Goal: Information Seeking & Learning: Learn about a topic

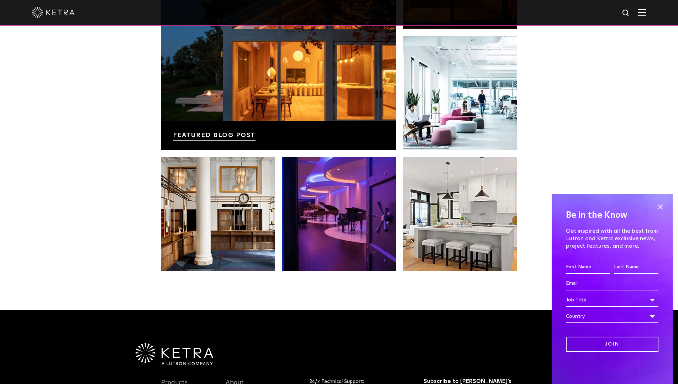
scroll to position [1497, 0]
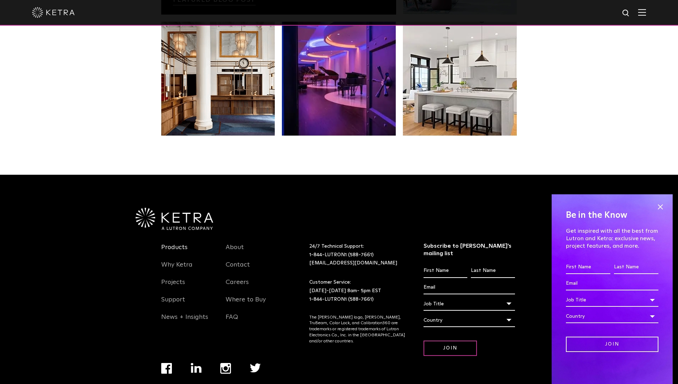
click at [180, 244] on link "Products" at bounding box center [174, 252] width 26 height 16
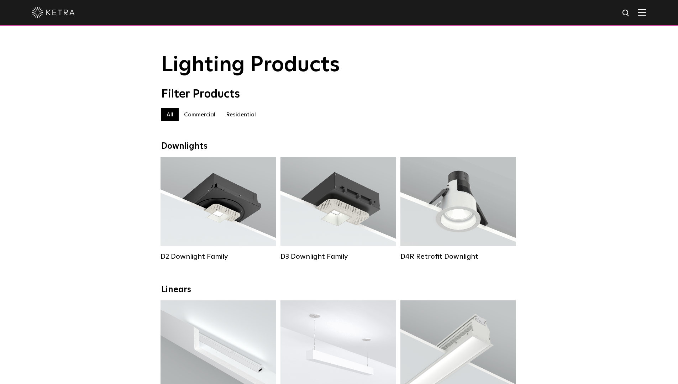
click at [234, 116] on label "Residential" at bounding box center [241, 114] width 41 height 13
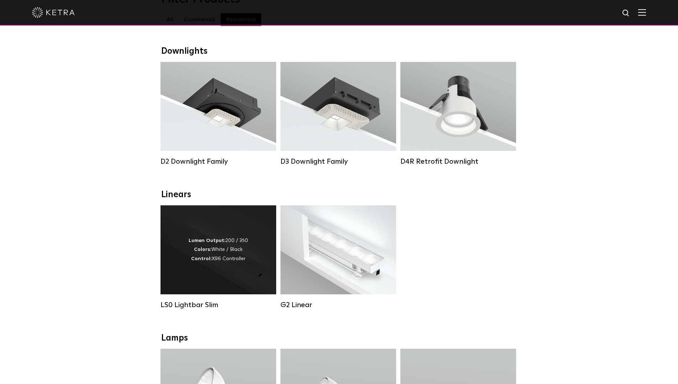
scroll to position [107, 0]
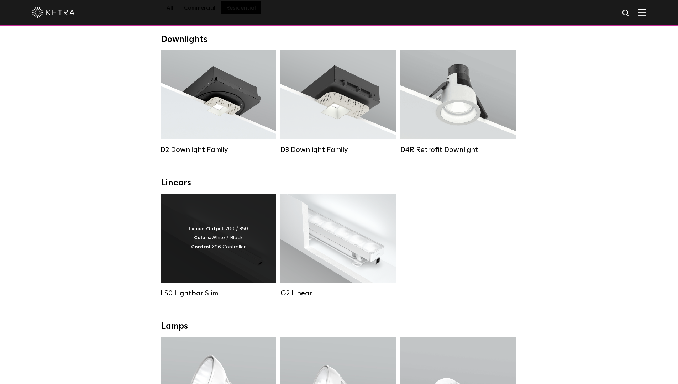
click at [194, 248] on div "Lumen Output: 200 / 350 Colors: White / Black Control: X96 Controller" at bounding box center [218, 238] width 59 height 27
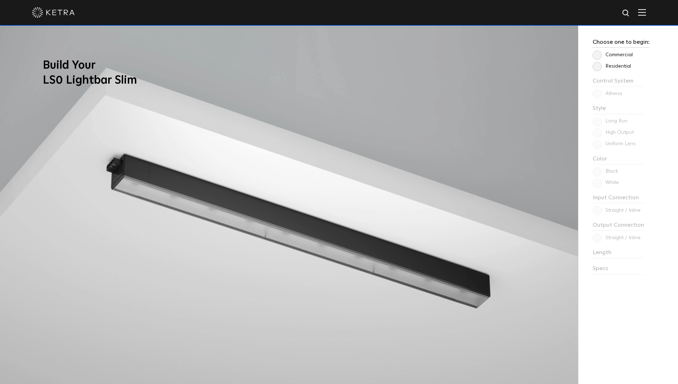
scroll to position [676, 0]
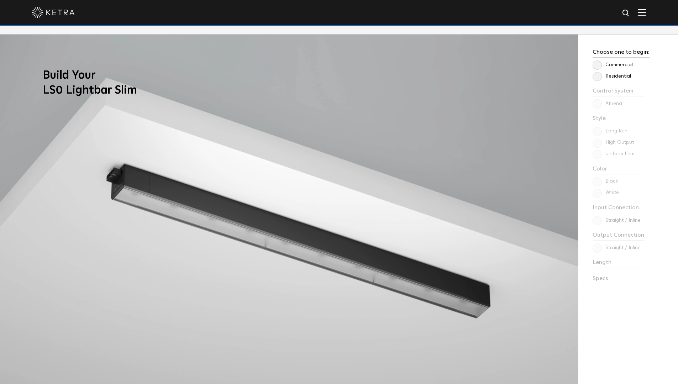
click at [597, 76] on label "Residential" at bounding box center [612, 76] width 38 height 6
click at [0, 0] on input "Residential" at bounding box center [0, 0] width 0 height 0
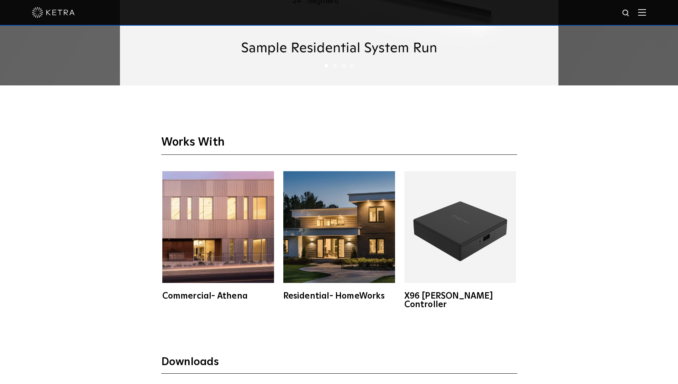
scroll to position [1495, 0]
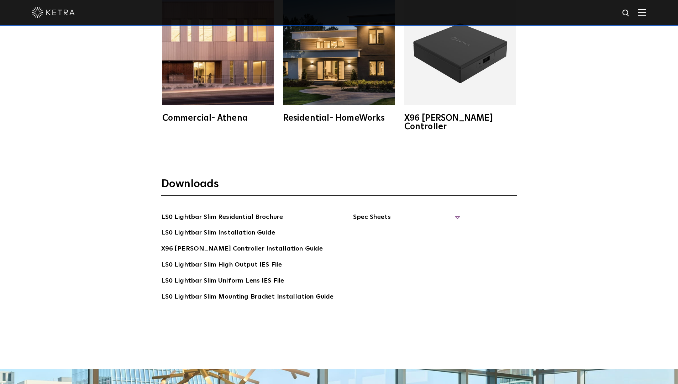
click at [366, 212] on span "Spec Sheets" at bounding box center [406, 220] width 107 height 16
click at [376, 227] on link "LS0 Lightbar Slim Spec Sheet" at bounding box center [407, 232] width 91 height 11
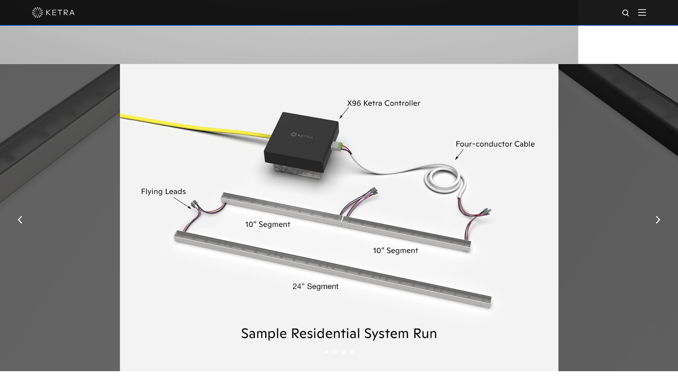
scroll to position [819, 0]
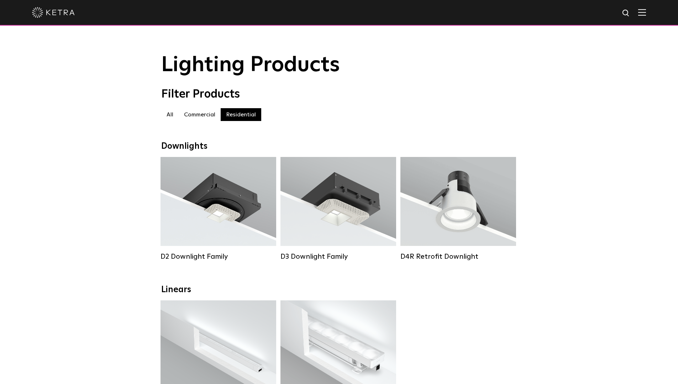
click at [171, 120] on label "All" at bounding box center [169, 114] width 17 height 13
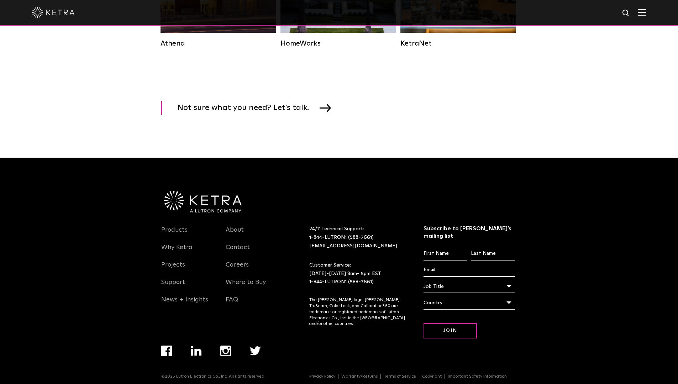
scroll to position [1174, 0]
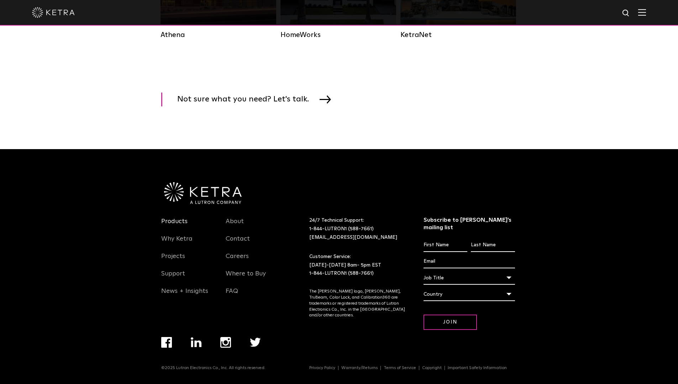
click at [182, 228] on link "Products" at bounding box center [174, 226] width 26 height 16
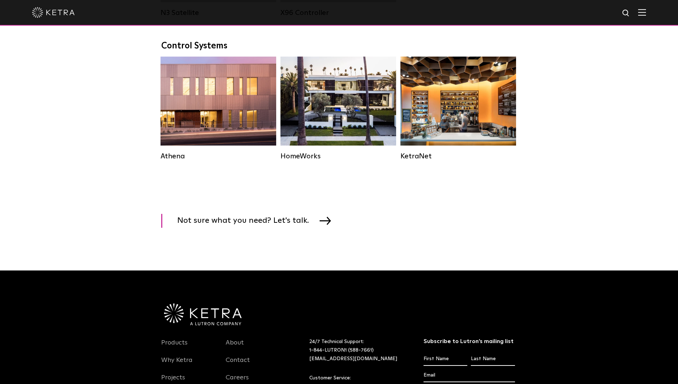
scroll to position [1174, 0]
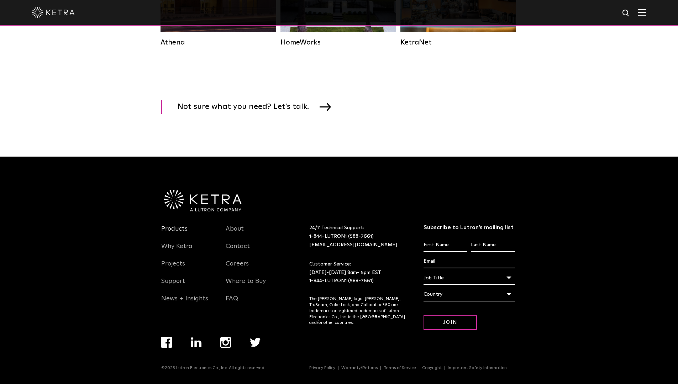
click at [170, 227] on link "Products" at bounding box center [174, 233] width 26 height 16
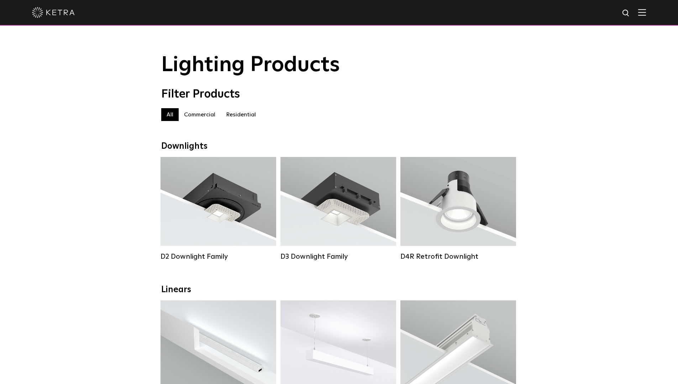
click at [241, 118] on label "Residential" at bounding box center [241, 114] width 41 height 13
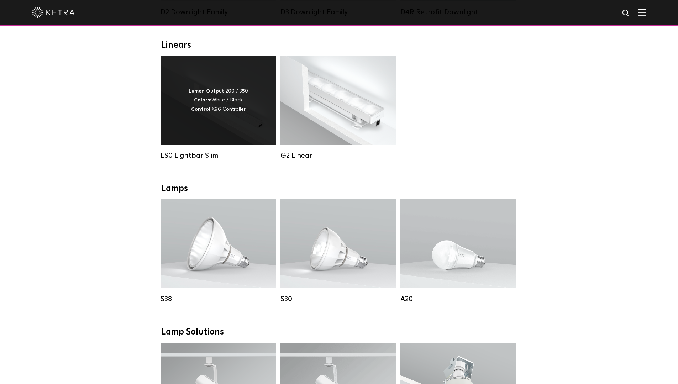
scroll to position [249, 0]
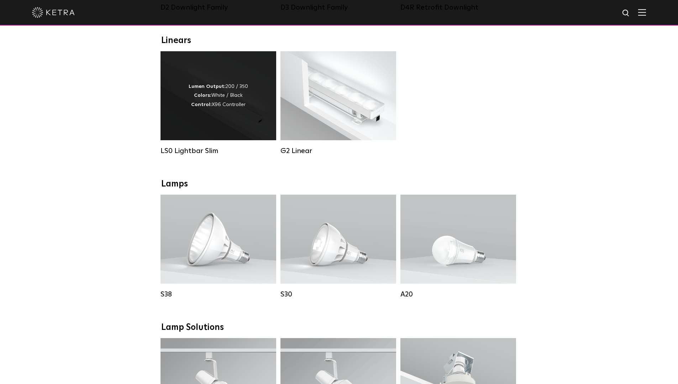
click at [240, 103] on div "Lumen Output: 200 / 350 Colors: White / Black Control: X96 Controller" at bounding box center [218, 95] width 59 height 27
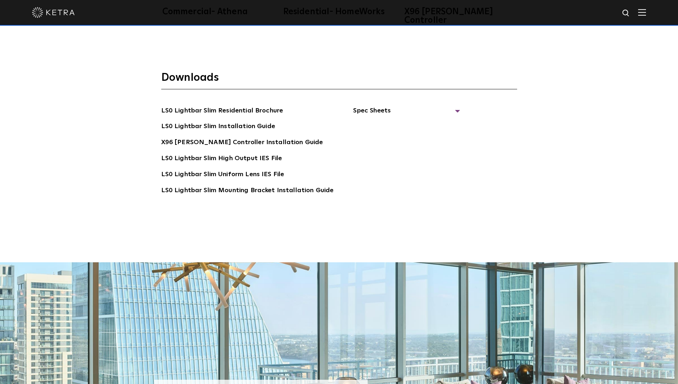
scroll to position [1602, 0]
click at [454, 105] on span "Spec Sheets" at bounding box center [406, 113] width 107 height 16
click at [407, 121] on link "LS0 Lightbar Slim Spec Sheet" at bounding box center [407, 126] width 91 height 11
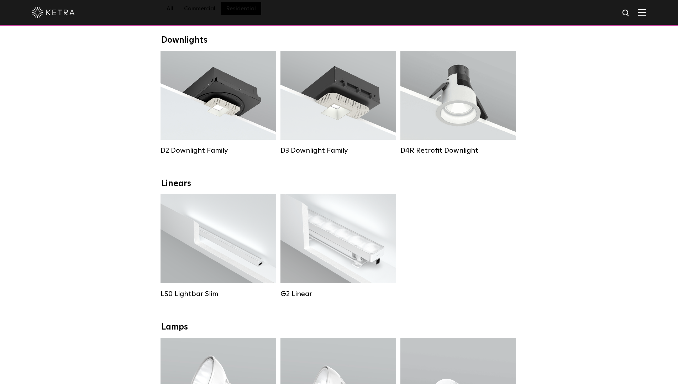
scroll to position [107, 0]
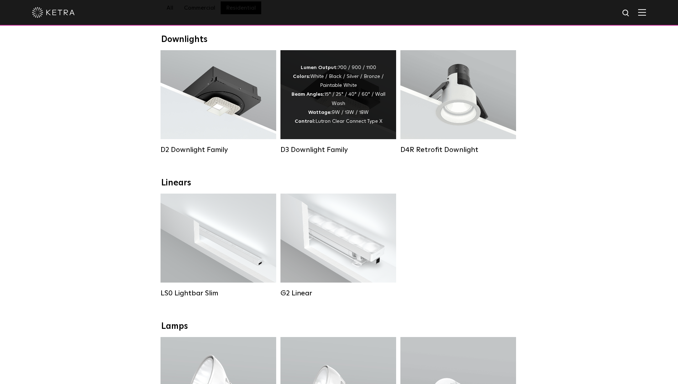
click at [333, 119] on div "Lumen Output: 700 / 900 / 1100 Colors: White / Black / Silver / Bronze / Painta…" at bounding box center [338, 94] width 94 height 63
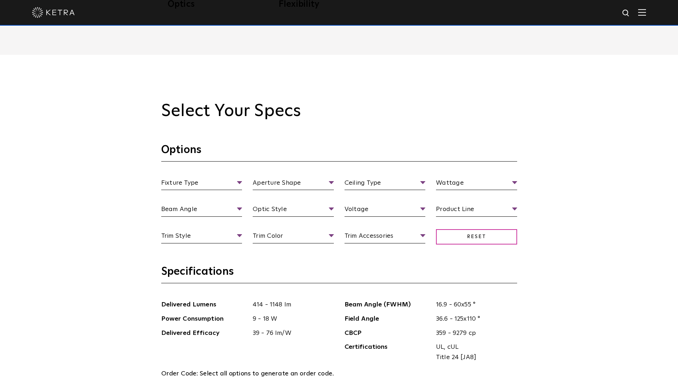
scroll to position [748, 0]
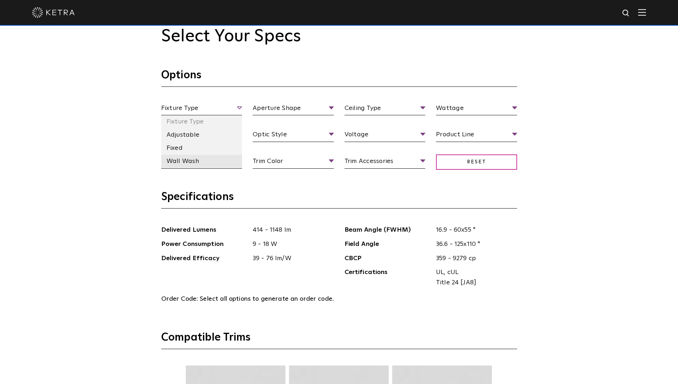
click at [185, 157] on li "Wall Wash" at bounding box center [201, 161] width 81 height 13
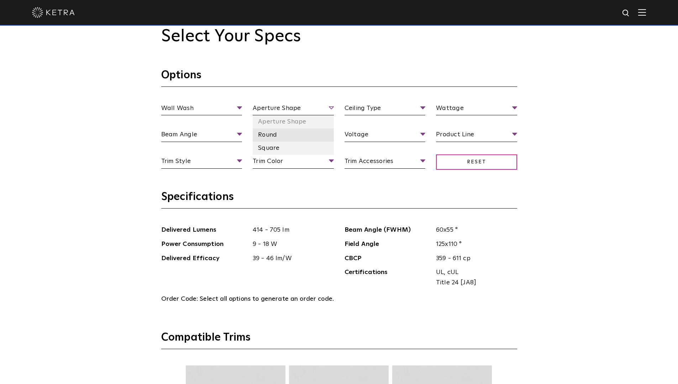
click at [270, 137] on li "Round" at bounding box center [293, 135] width 81 height 13
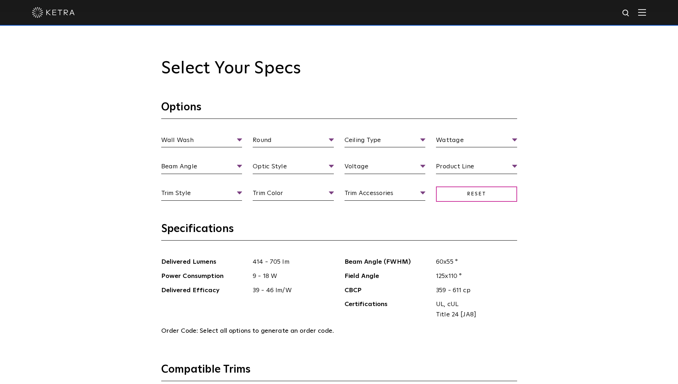
scroll to position [712, 0]
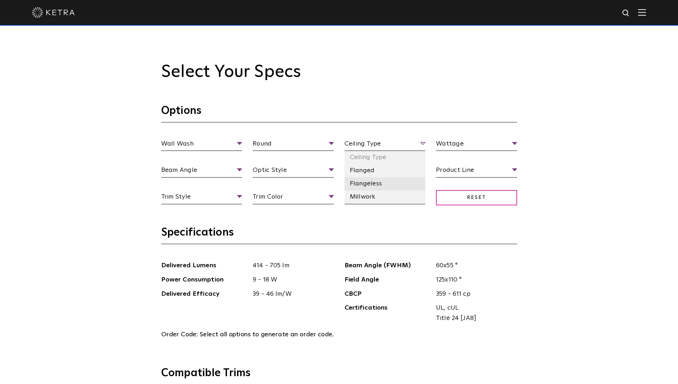
click at [365, 184] on li "Flangeless" at bounding box center [385, 183] width 81 height 13
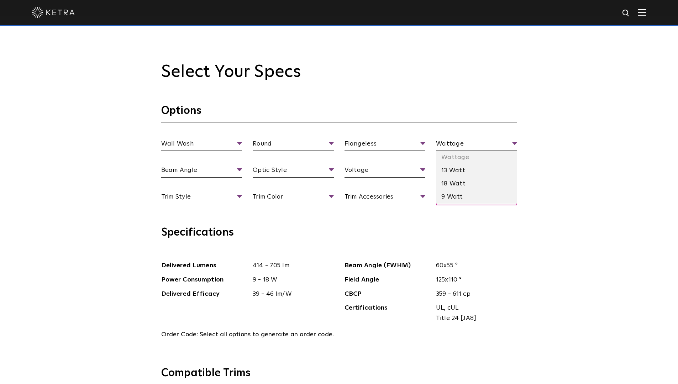
click at [446, 183] on li "18 Watt" at bounding box center [476, 183] width 81 height 13
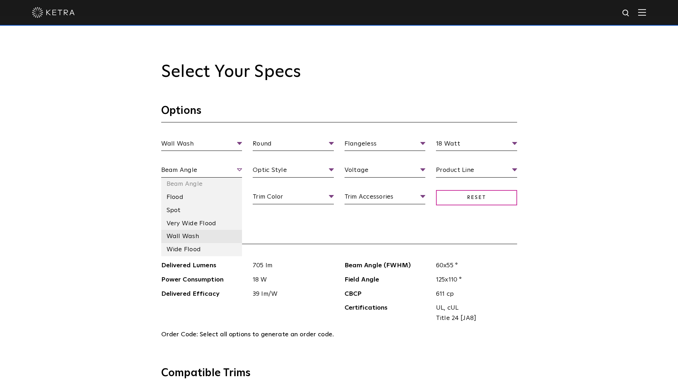
click at [190, 235] on li "Wall Wash" at bounding box center [201, 236] width 81 height 13
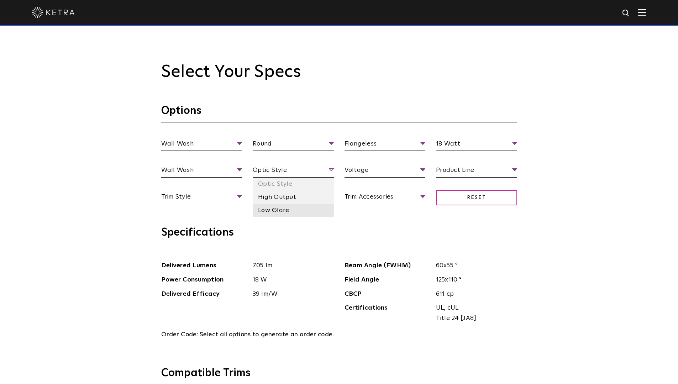
click at [283, 207] on li "Low Glare" at bounding box center [293, 210] width 81 height 13
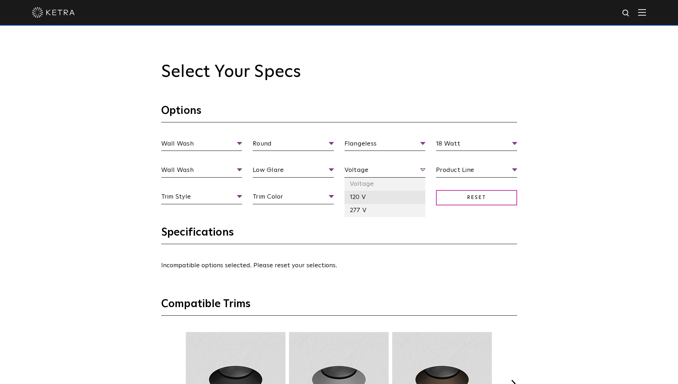
click at [367, 201] on li "120 V" at bounding box center [385, 197] width 81 height 13
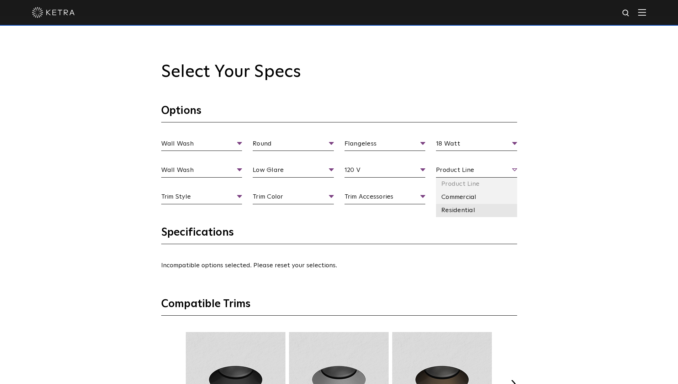
click at [462, 210] on li "Residential" at bounding box center [476, 210] width 81 height 13
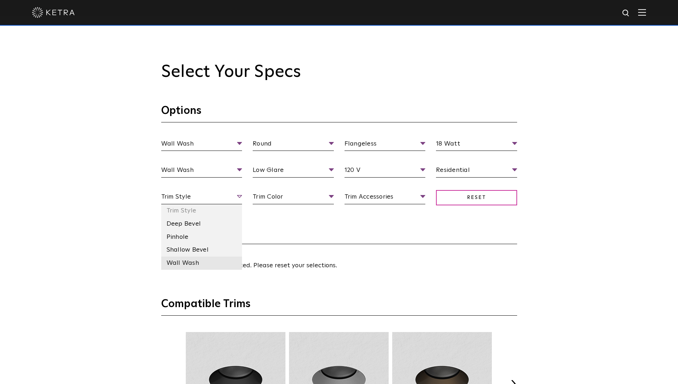
click at [184, 261] on li "Wall Wash" at bounding box center [201, 263] width 81 height 13
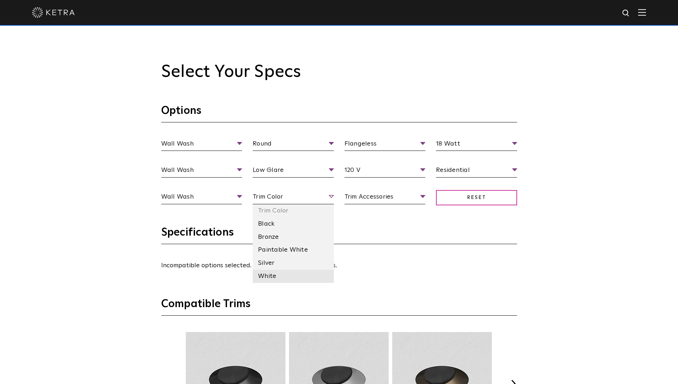
click at [278, 277] on li "White" at bounding box center [293, 276] width 81 height 13
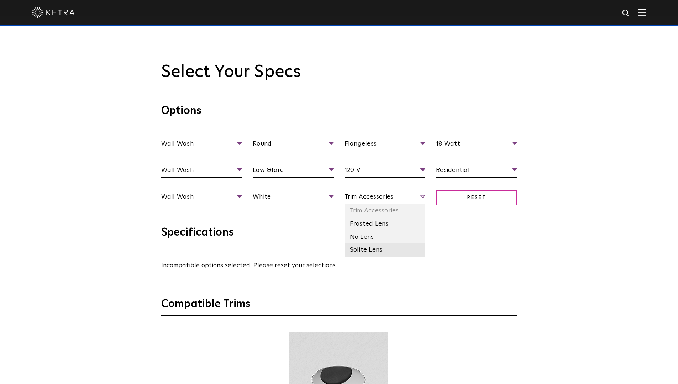
click at [388, 250] on li "Solite Lens" at bounding box center [385, 250] width 81 height 13
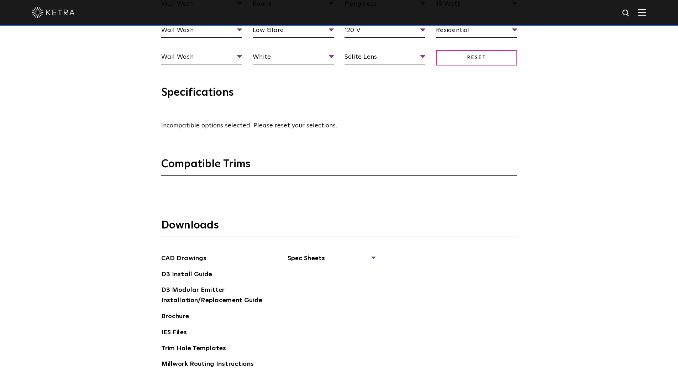
scroll to position [928, 0]
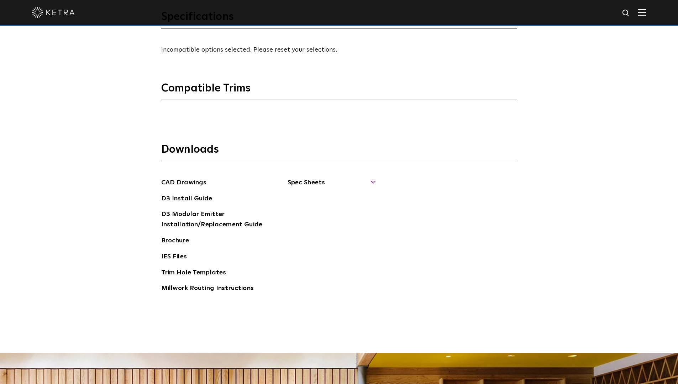
click at [373, 182] on span "Spec Sheets" at bounding box center [331, 186] width 87 height 16
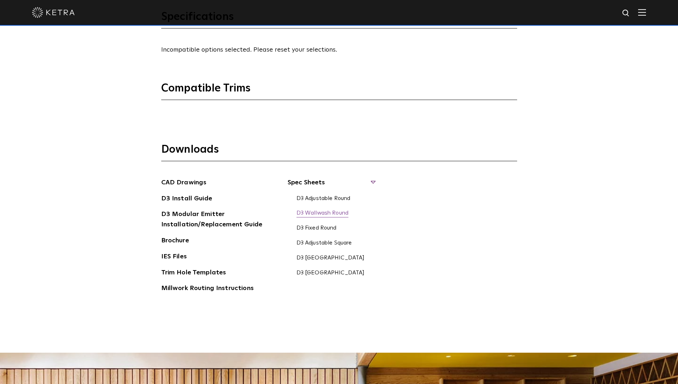
click at [335, 213] on link "D3 Wallwash Round" at bounding box center [323, 214] width 52 height 8
